Goal: Task Accomplishment & Management: Use online tool/utility

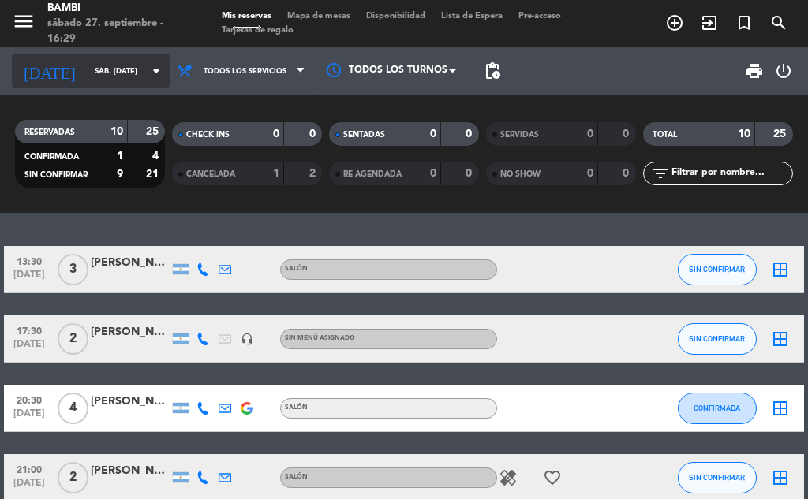
click at [147, 73] on icon "arrow_drop_down" at bounding box center [156, 71] width 19 height 19
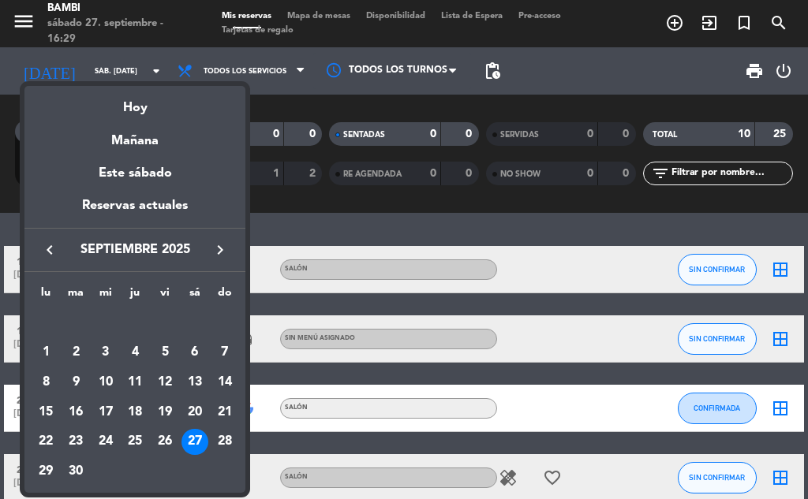
click at [279, 75] on div at bounding box center [404, 249] width 808 height 499
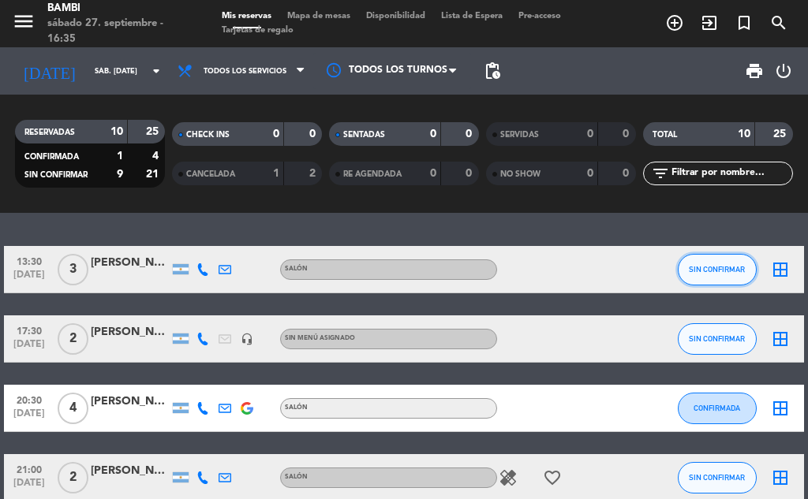
click at [713, 267] on span "SIN CONFIRMAR" at bounding box center [716, 269] width 56 height 9
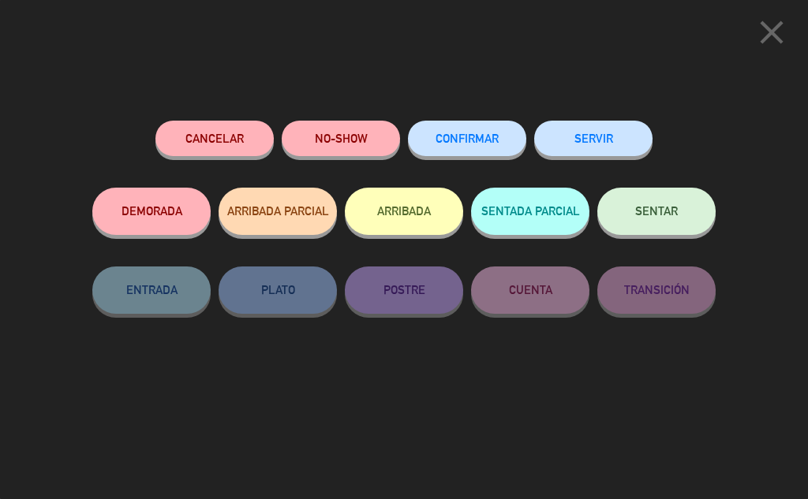
click at [419, 213] on button "ARRIBADA" at bounding box center [404, 211] width 118 height 47
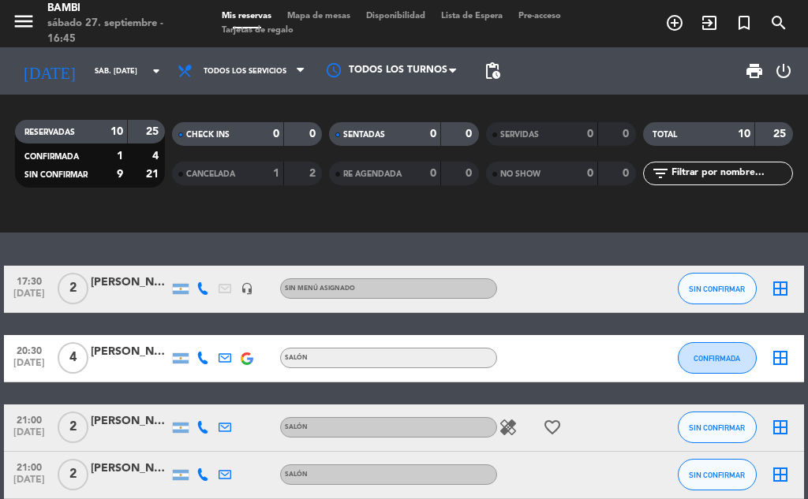
scroll to position [237, 0]
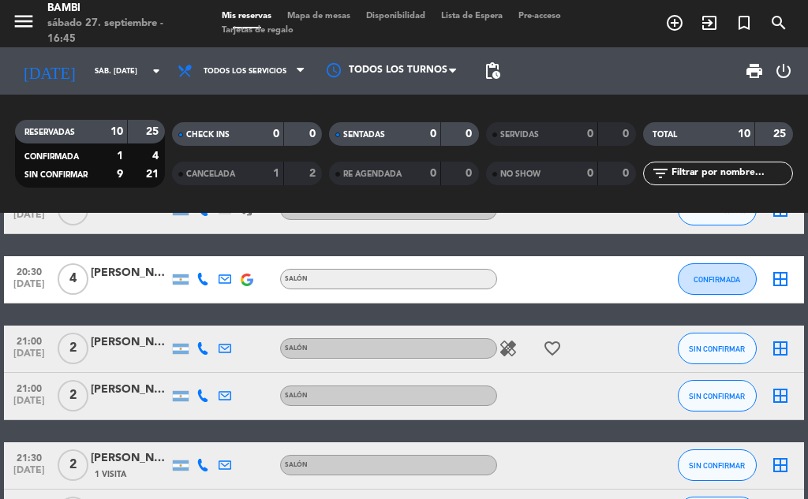
click at [778, 283] on icon "border_all" at bounding box center [779, 279] width 19 height 19
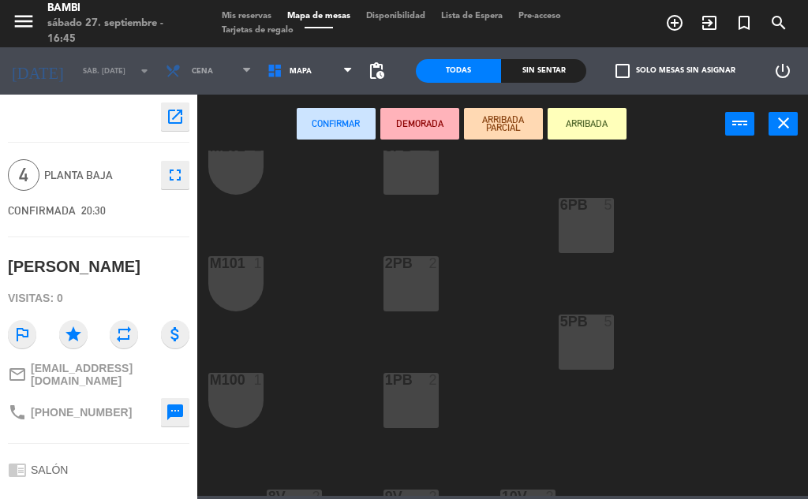
scroll to position [237, 0]
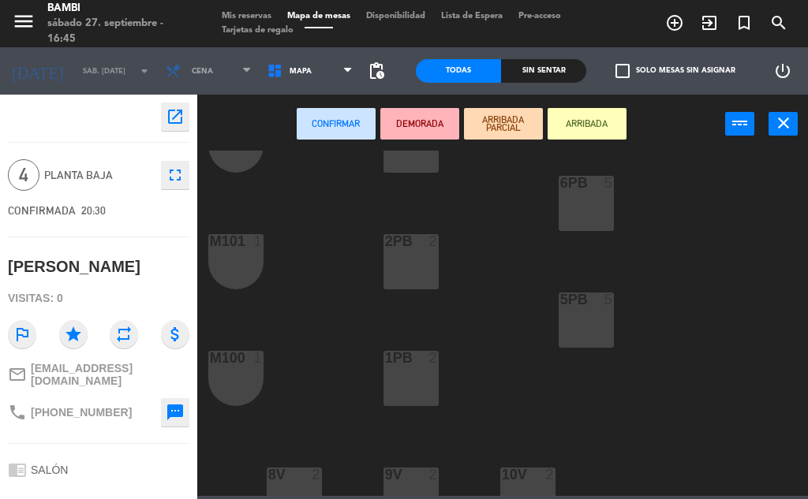
click at [599, 326] on div "5PB 5" at bounding box center [585, 320] width 55 height 55
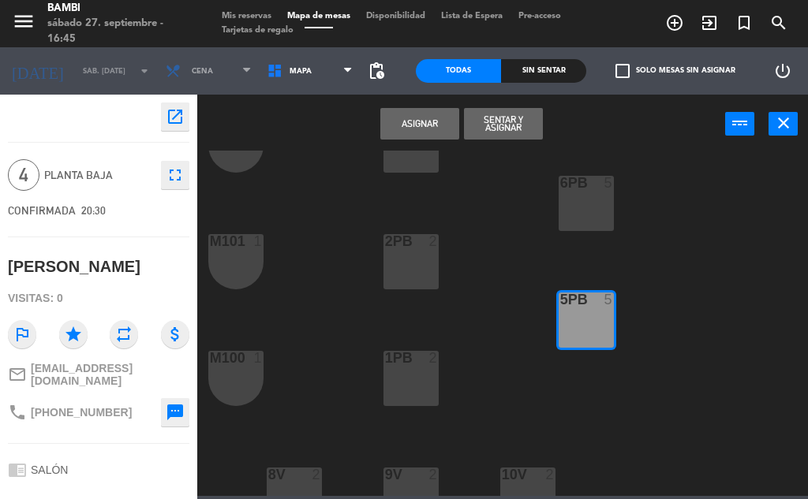
click at [437, 123] on button "Asignar" at bounding box center [419, 124] width 79 height 32
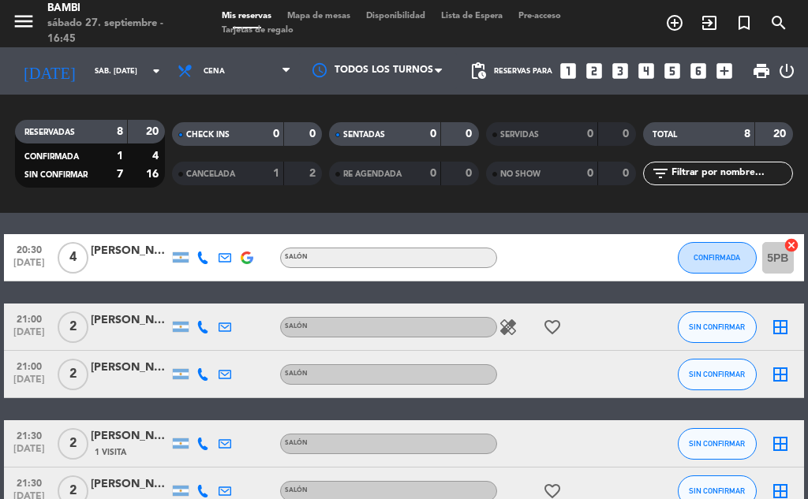
scroll to position [79, 0]
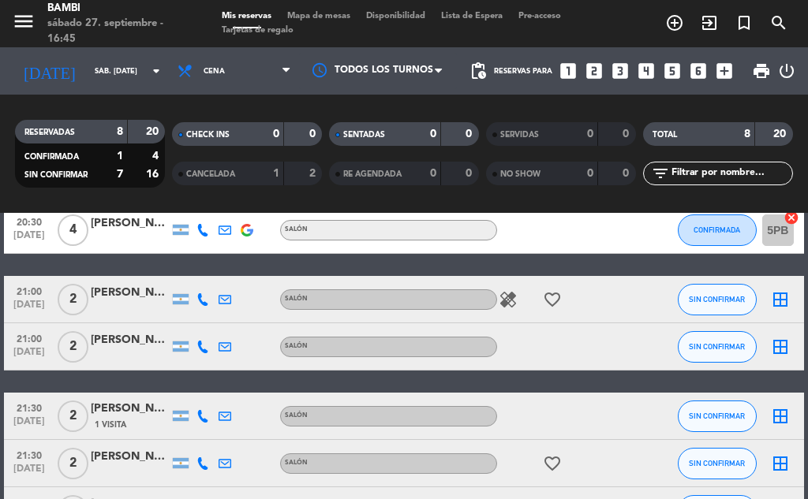
click at [781, 299] on icon "border_all" at bounding box center [779, 299] width 19 height 19
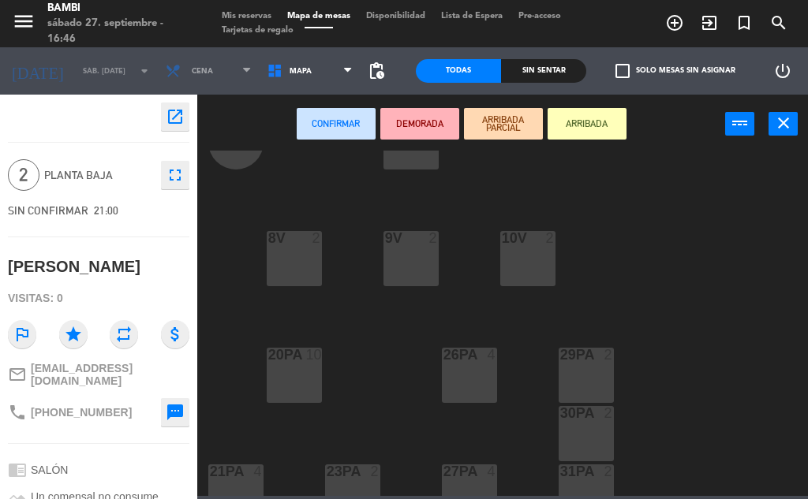
scroll to position [631, 0]
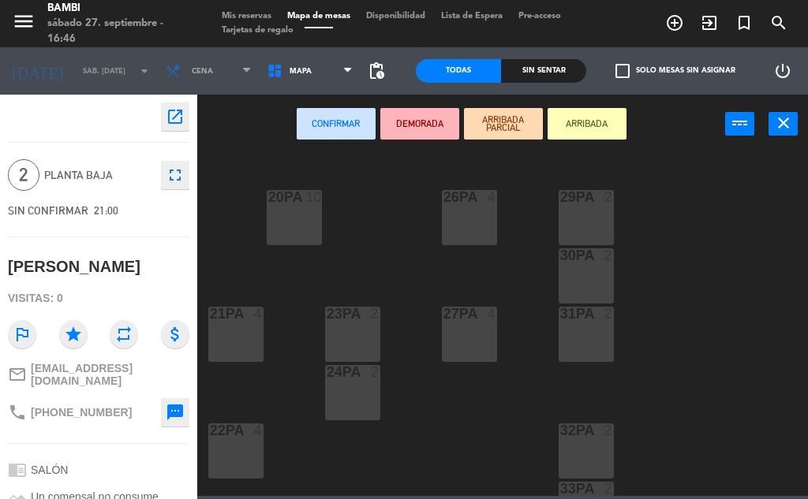
click at [589, 228] on div "29PA 2" at bounding box center [585, 217] width 55 height 55
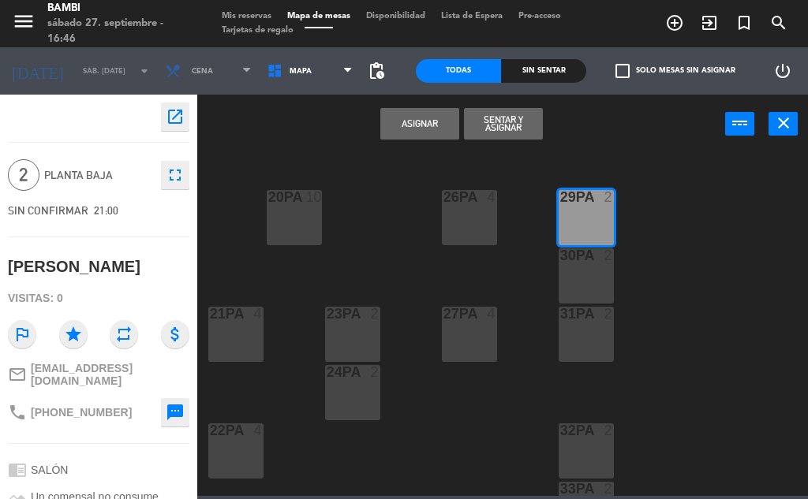
click at [446, 132] on button "Asignar" at bounding box center [419, 124] width 79 height 32
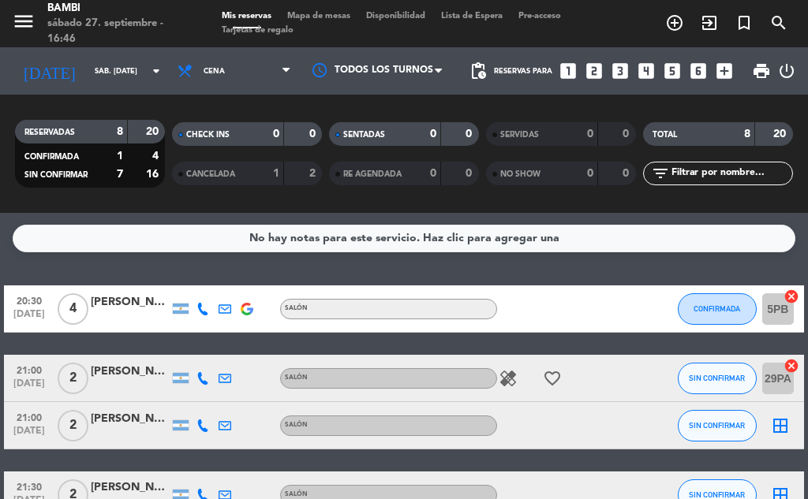
click at [789, 367] on icon "cancel" at bounding box center [791, 366] width 16 height 16
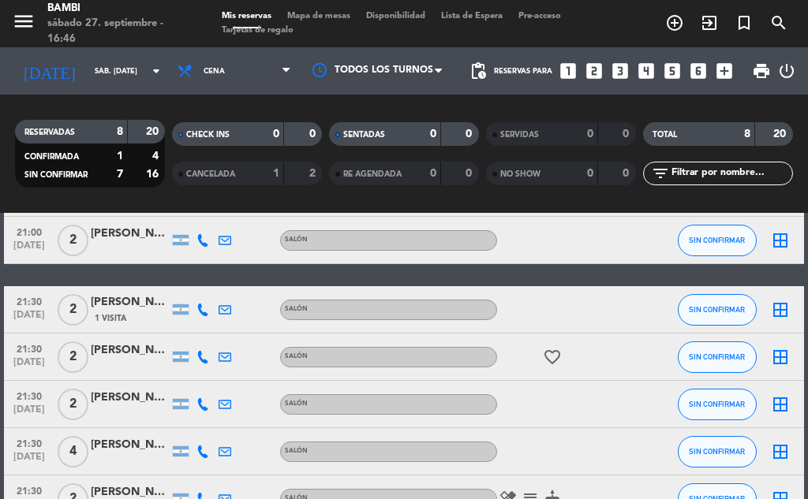
scroll to position [209, 0]
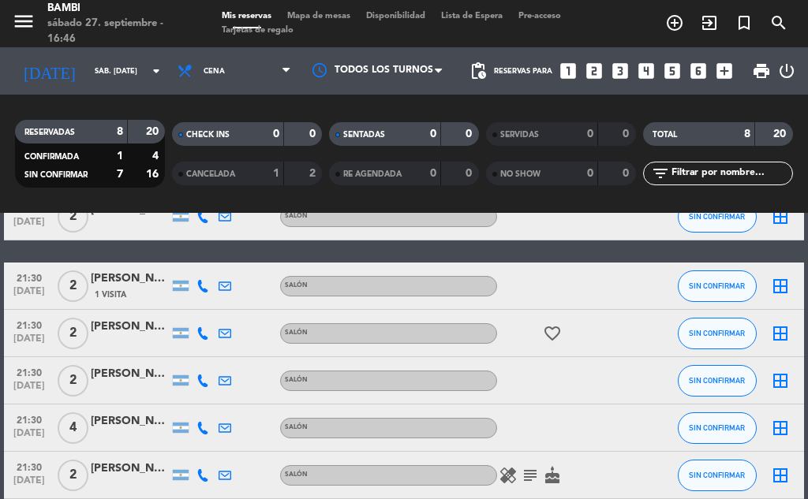
click at [529, 478] on icon "subject" at bounding box center [529, 475] width 19 height 19
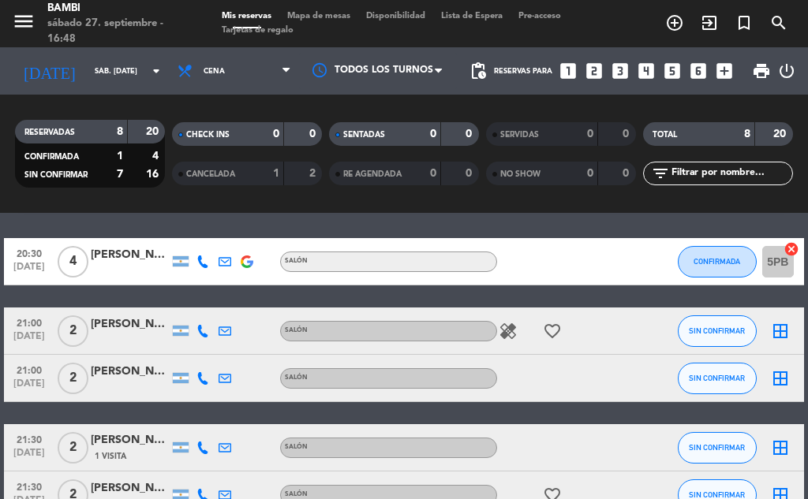
scroll to position [0, 0]
